Goal: Find specific fact: Find specific fact

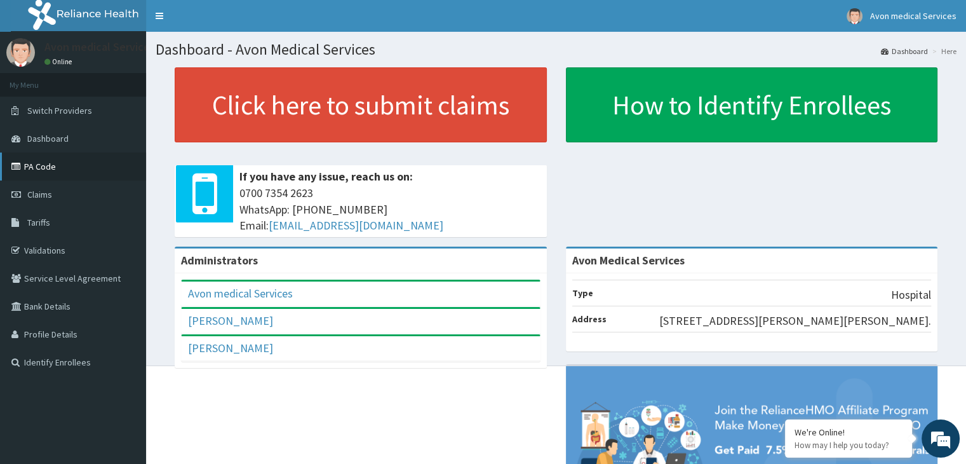
click at [56, 163] on link "PA Code" at bounding box center [73, 166] width 146 height 28
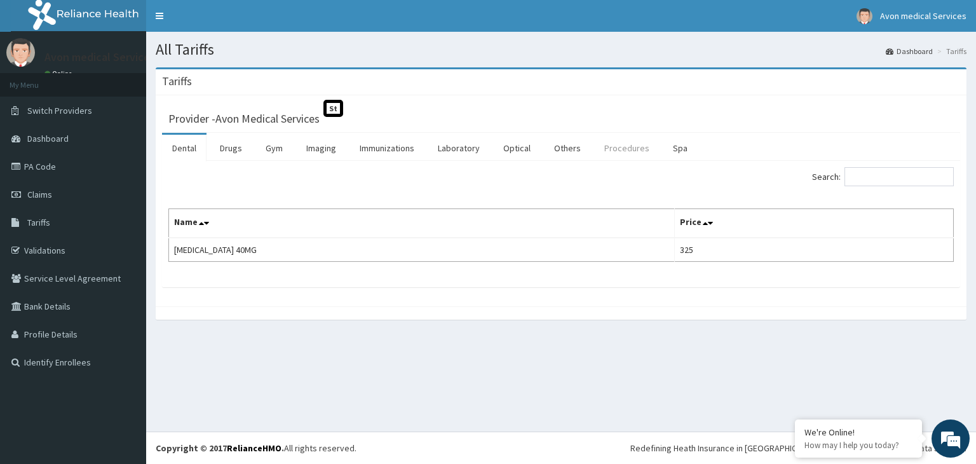
click at [615, 152] on link "Procedures" at bounding box center [626, 148] width 65 height 27
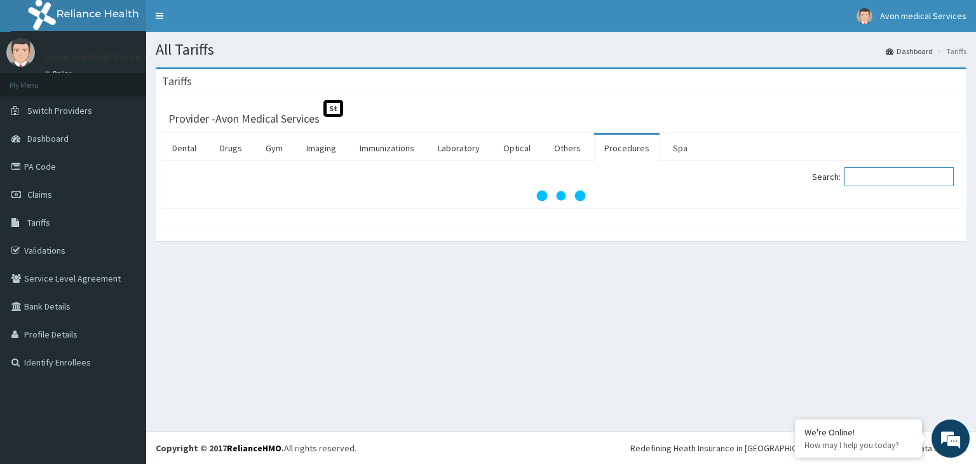
click at [875, 179] on input "Search:" at bounding box center [898, 176] width 109 height 19
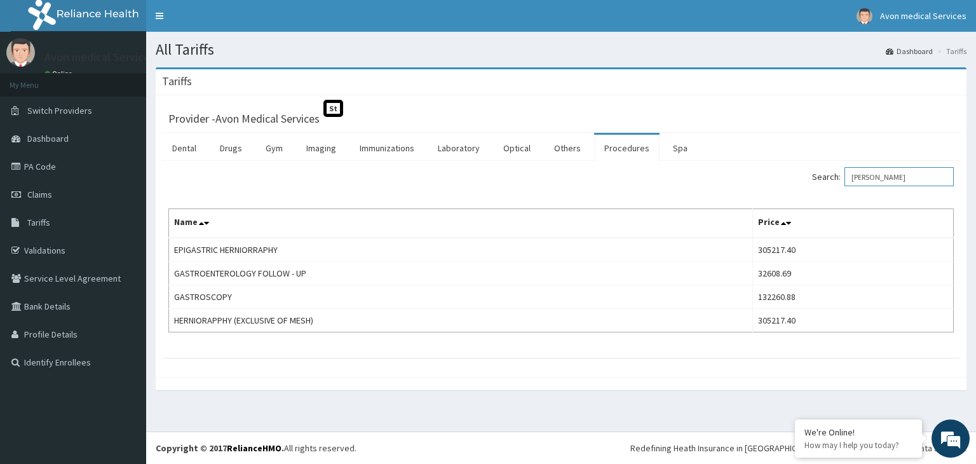
type input "[PERSON_NAME]"
click at [309, 354] on div "Search: [PERSON_NAME] Name Price EPIGASTRIC HERNIORRAPHY 305217.40 GASTROENTERO…" at bounding box center [561, 259] width 798 height 197
